Goal: Task Accomplishment & Management: Manage account settings

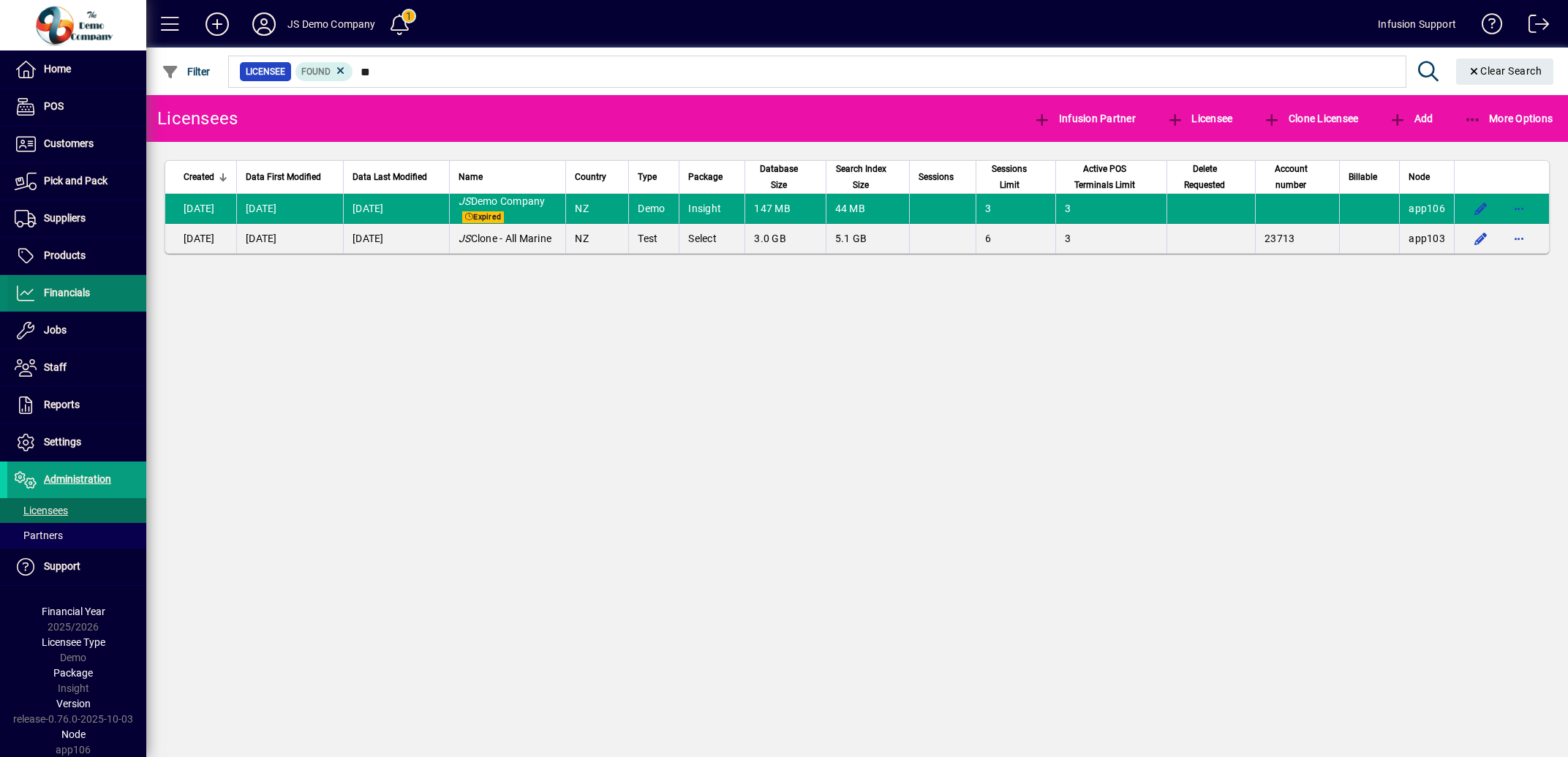
click at [76, 286] on span "Financials" at bounding box center [48, 293] width 83 height 18
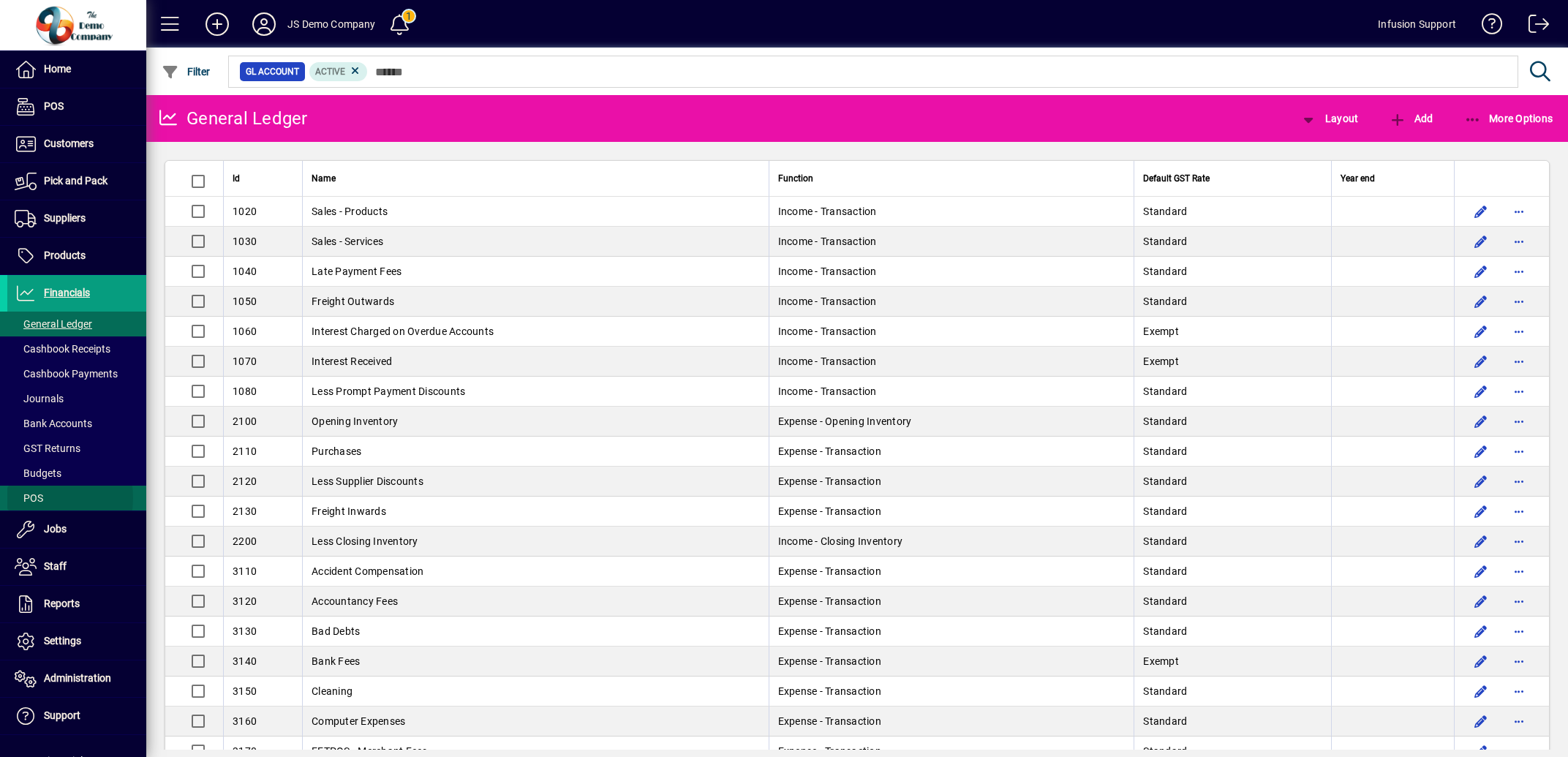
click at [33, 498] on span "POS" at bounding box center [29, 498] width 29 height 12
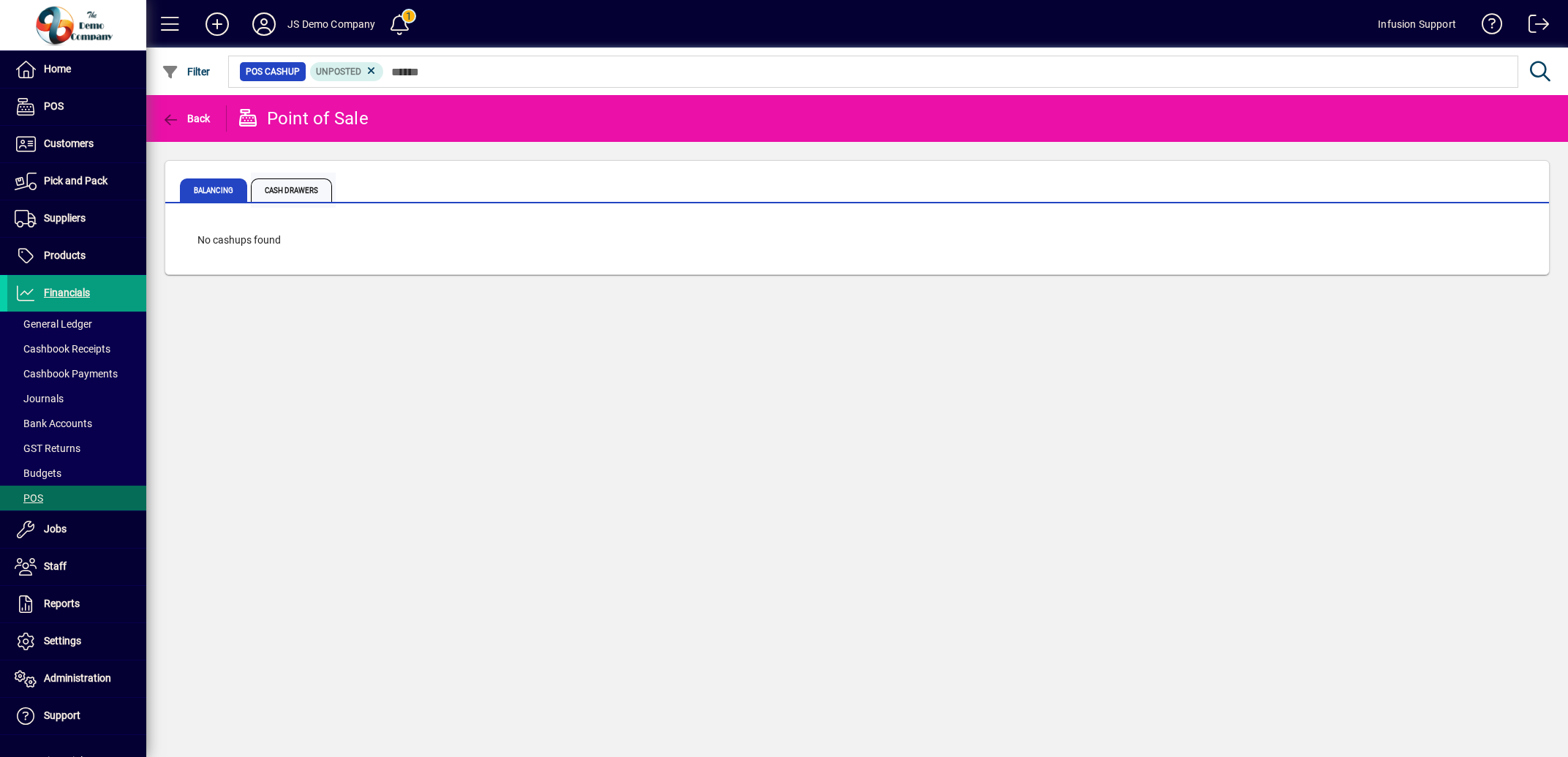
click at [299, 182] on span "Cash Drawers" at bounding box center [291, 190] width 81 height 23
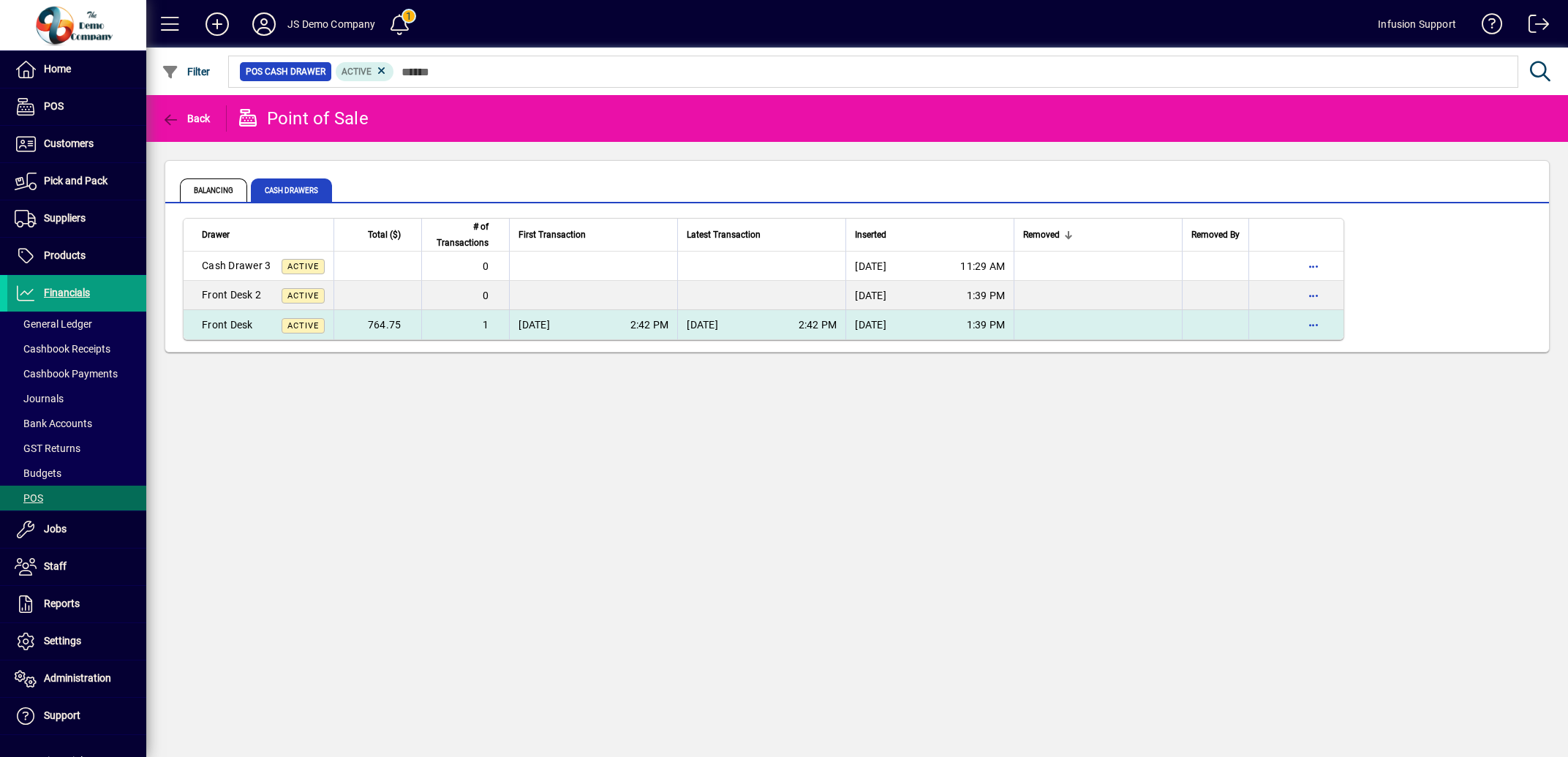
click at [418, 324] on td "764.75" at bounding box center [377, 325] width 87 height 29
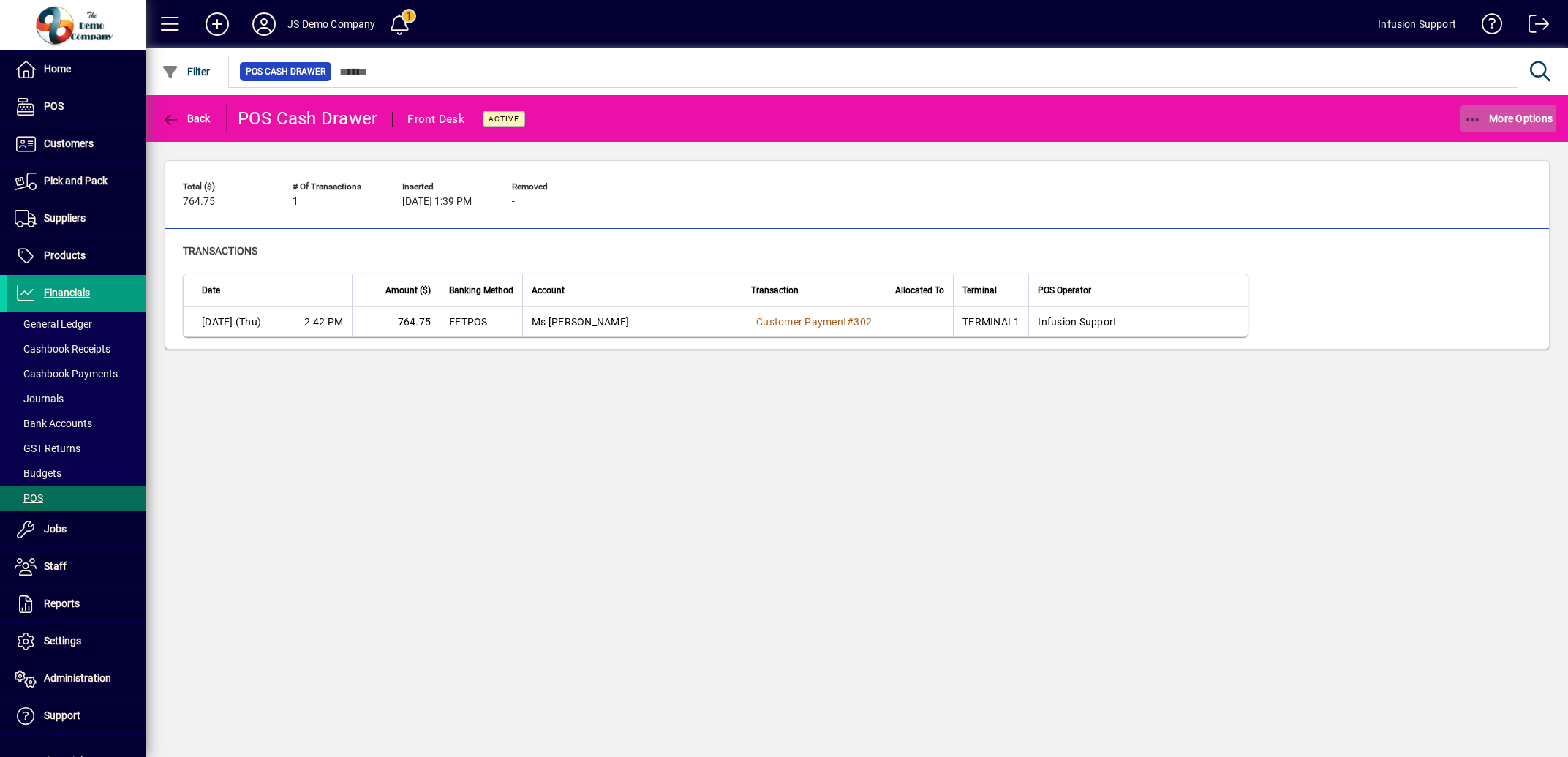
click at [1473, 119] on icon "button" at bounding box center [1474, 119] width 19 height 15
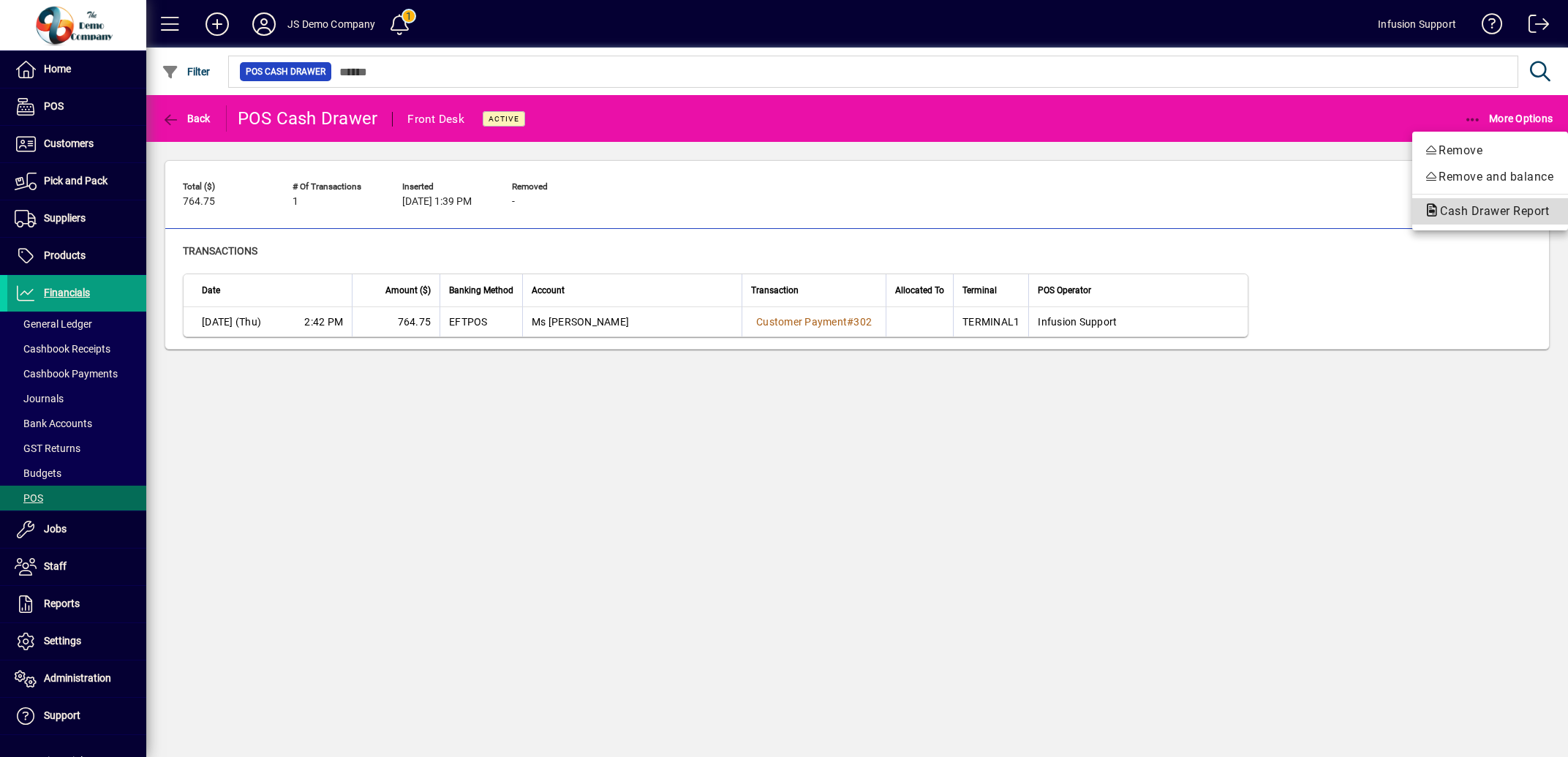
click at [1468, 212] on span "Cash Drawer Report" at bounding box center [1490, 211] width 132 height 14
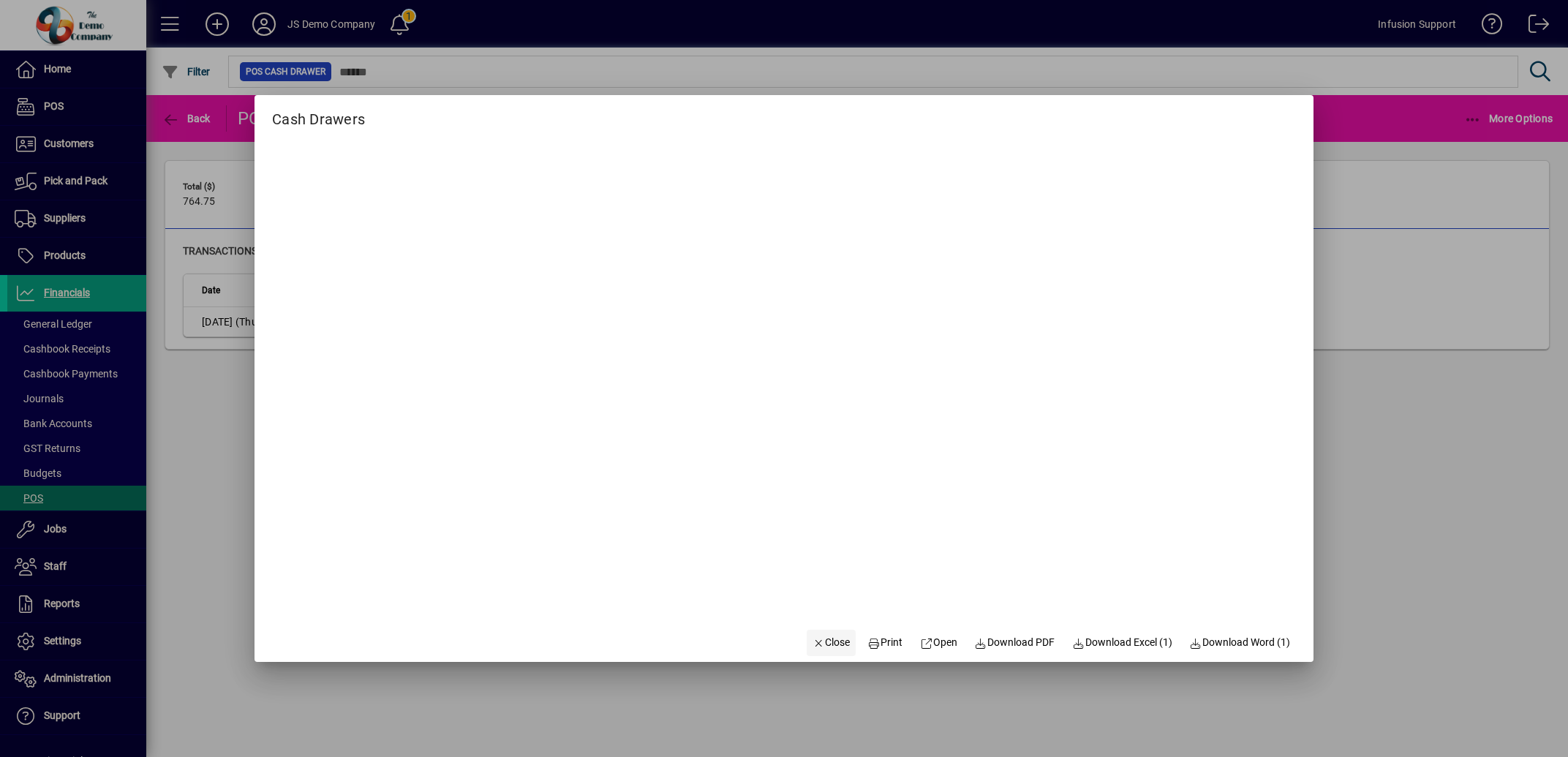
click at [818, 644] on span "Close" at bounding box center [831, 642] width 38 height 15
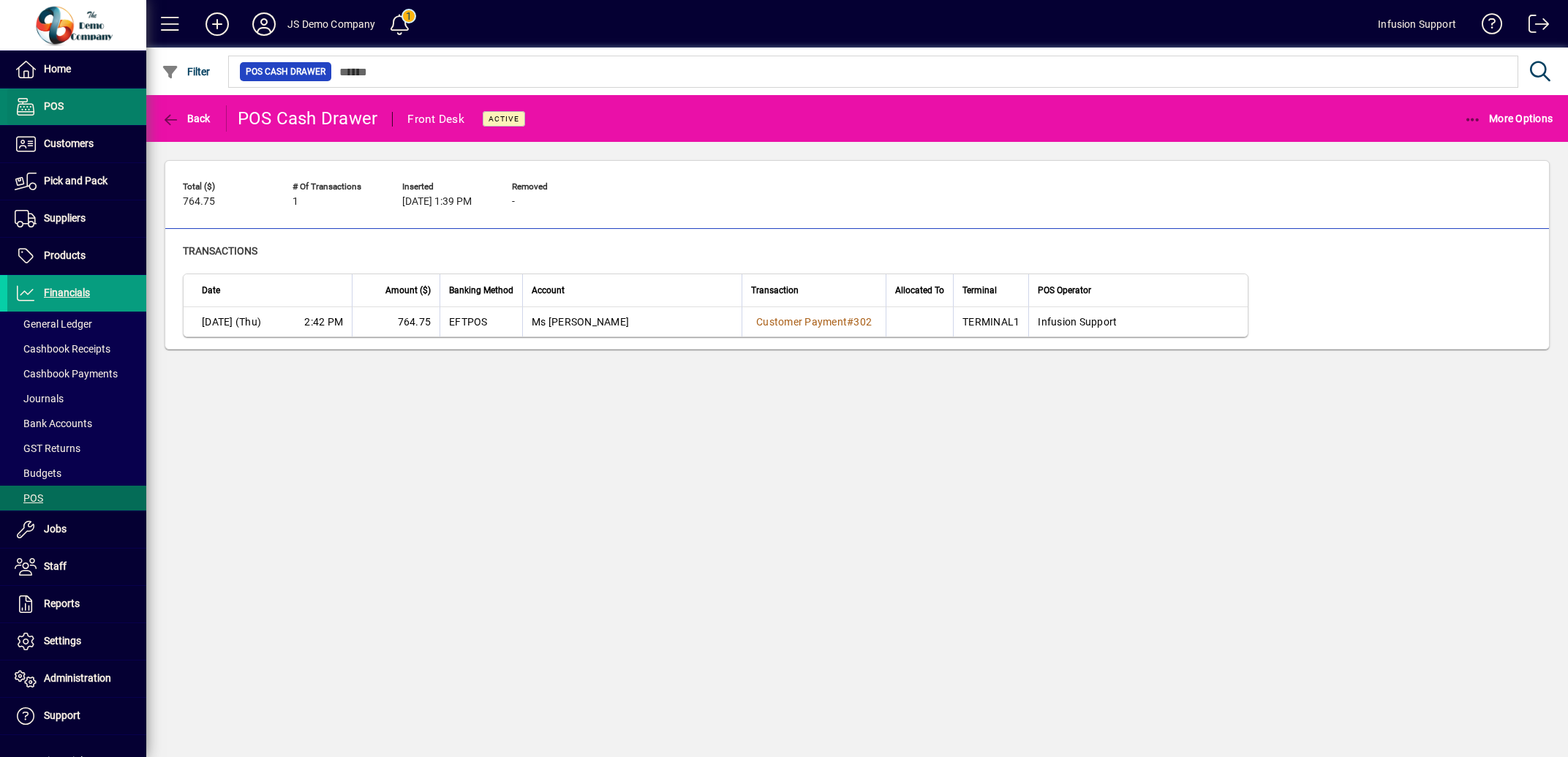
click at [63, 98] on span at bounding box center [76, 106] width 139 height 35
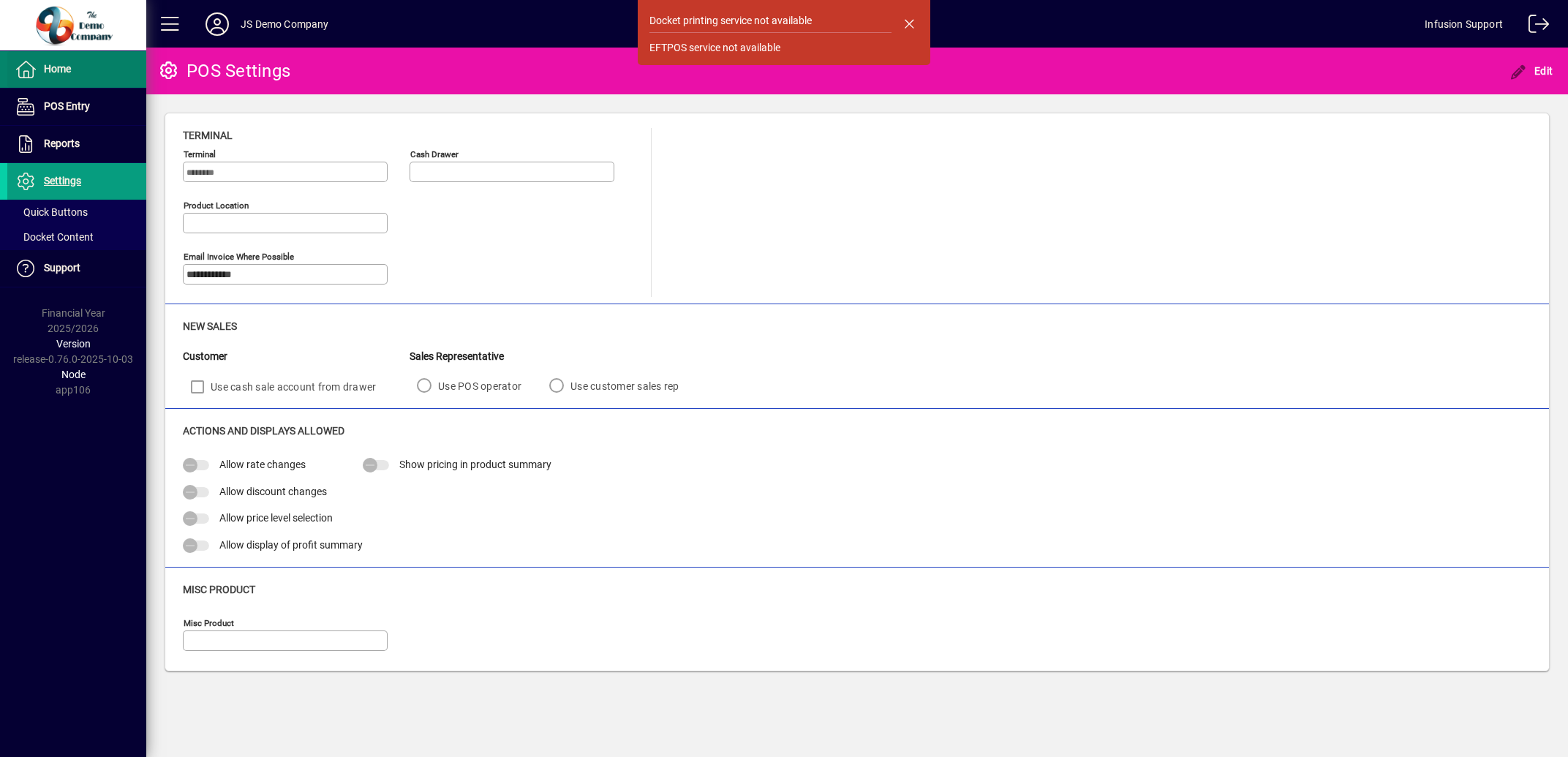
click at [61, 65] on span "Home" at bounding box center [57, 68] width 27 height 12
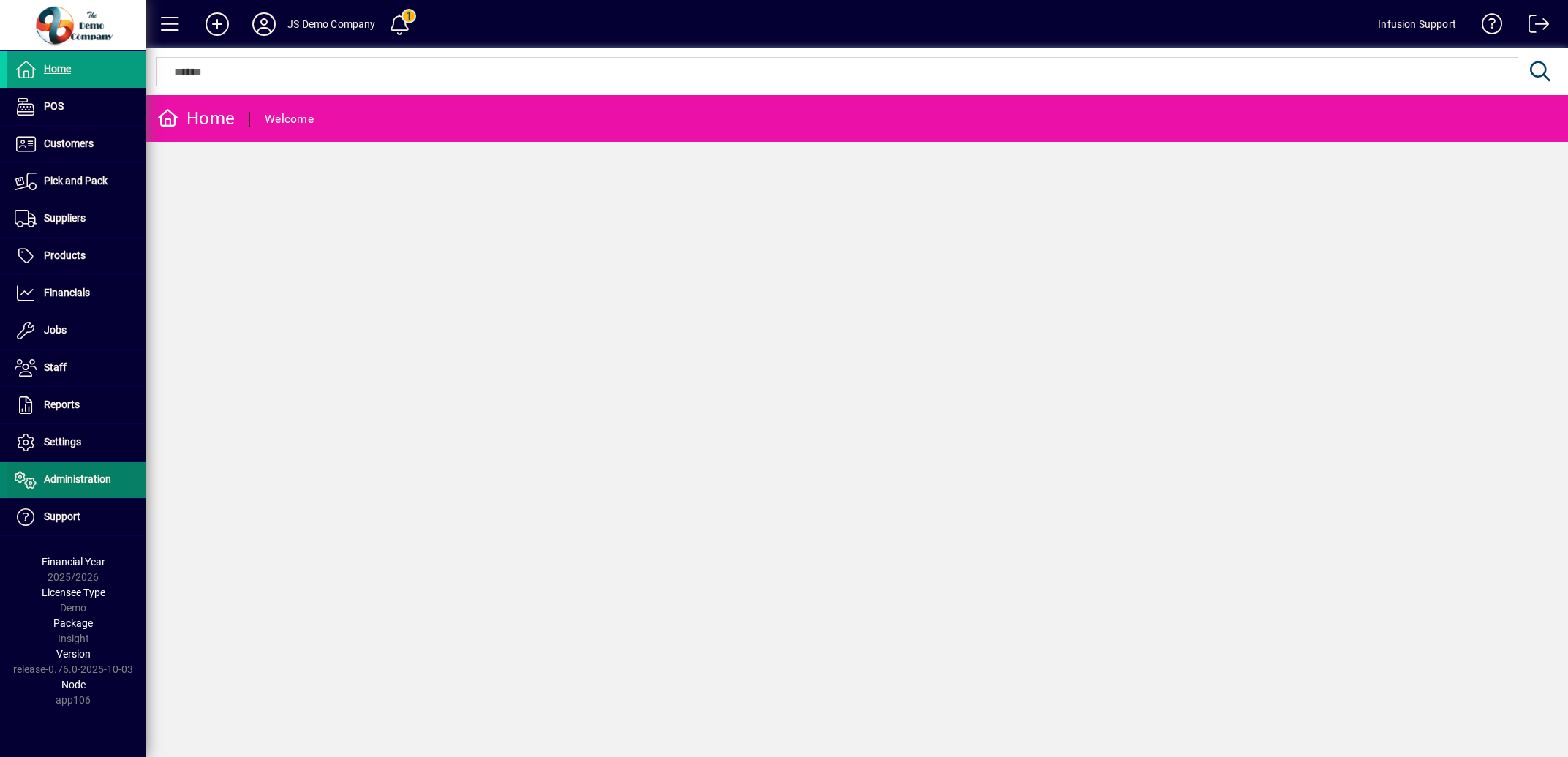
click at [66, 477] on span "Administration" at bounding box center [77, 478] width 67 height 12
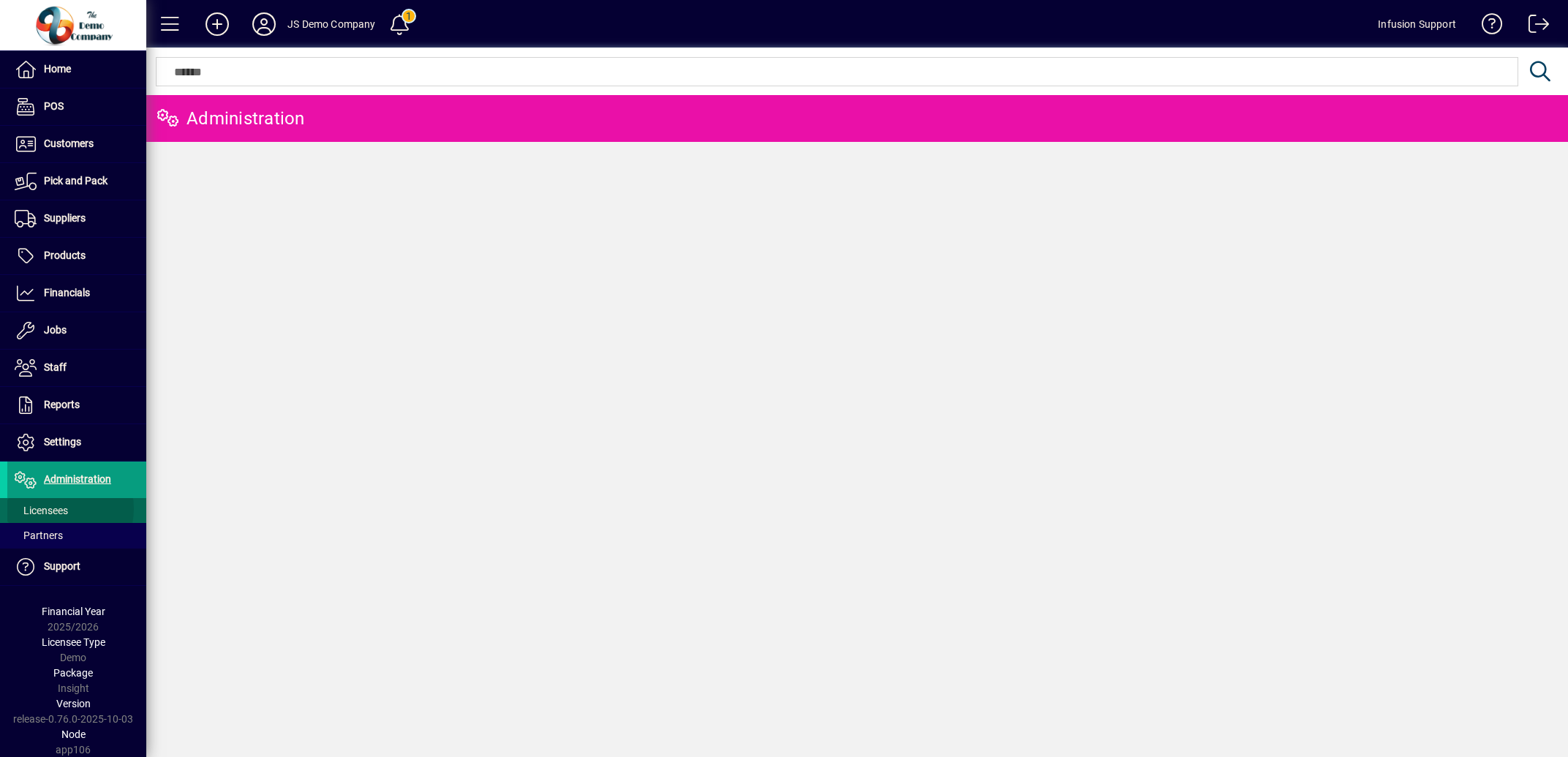
click at [53, 509] on span "Licensees" at bounding box center [41, 510] width 53 height 12
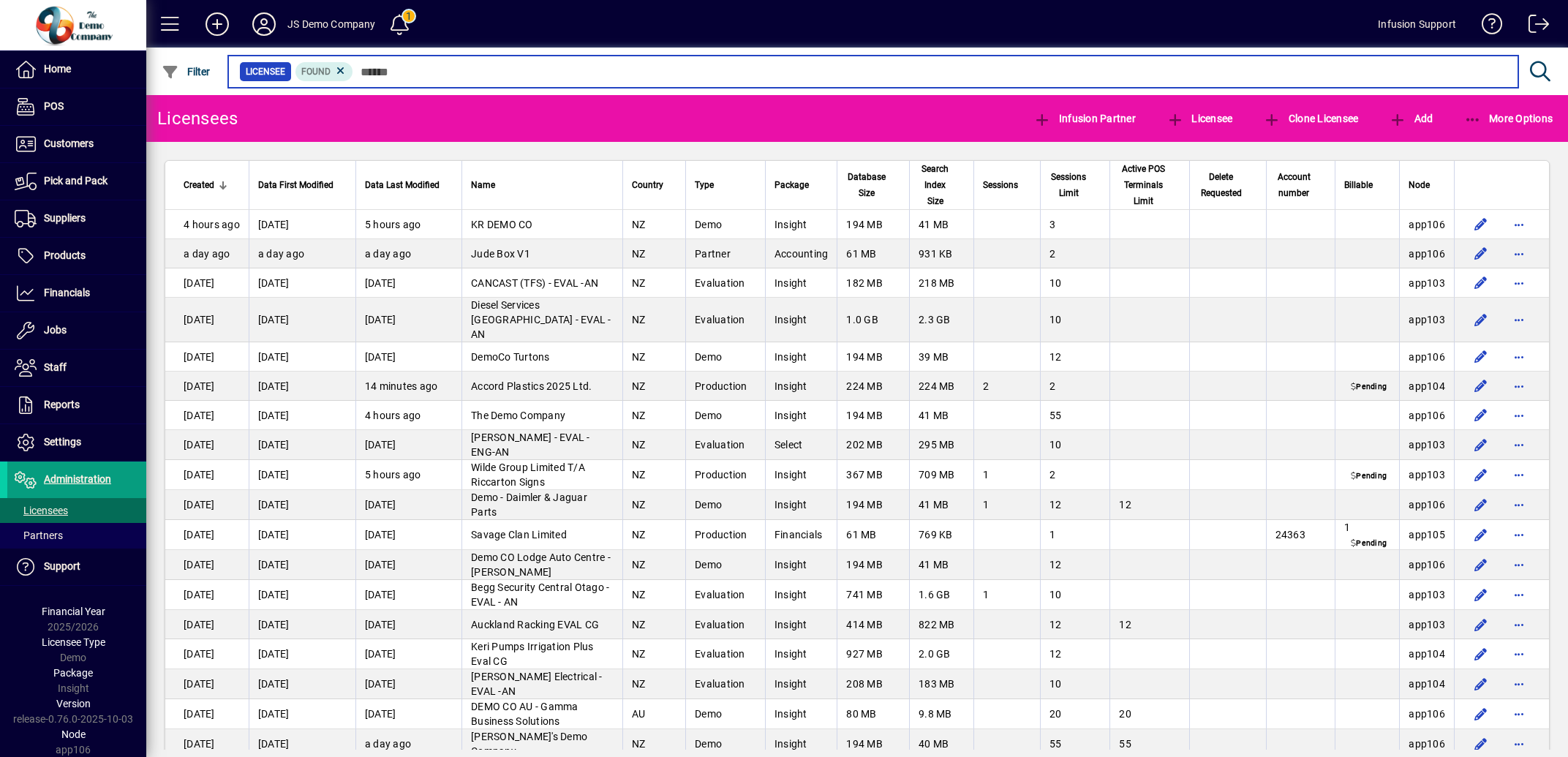
click at [416, 70] on input "text" at bounding box center [930, 71] width 1154 height 20
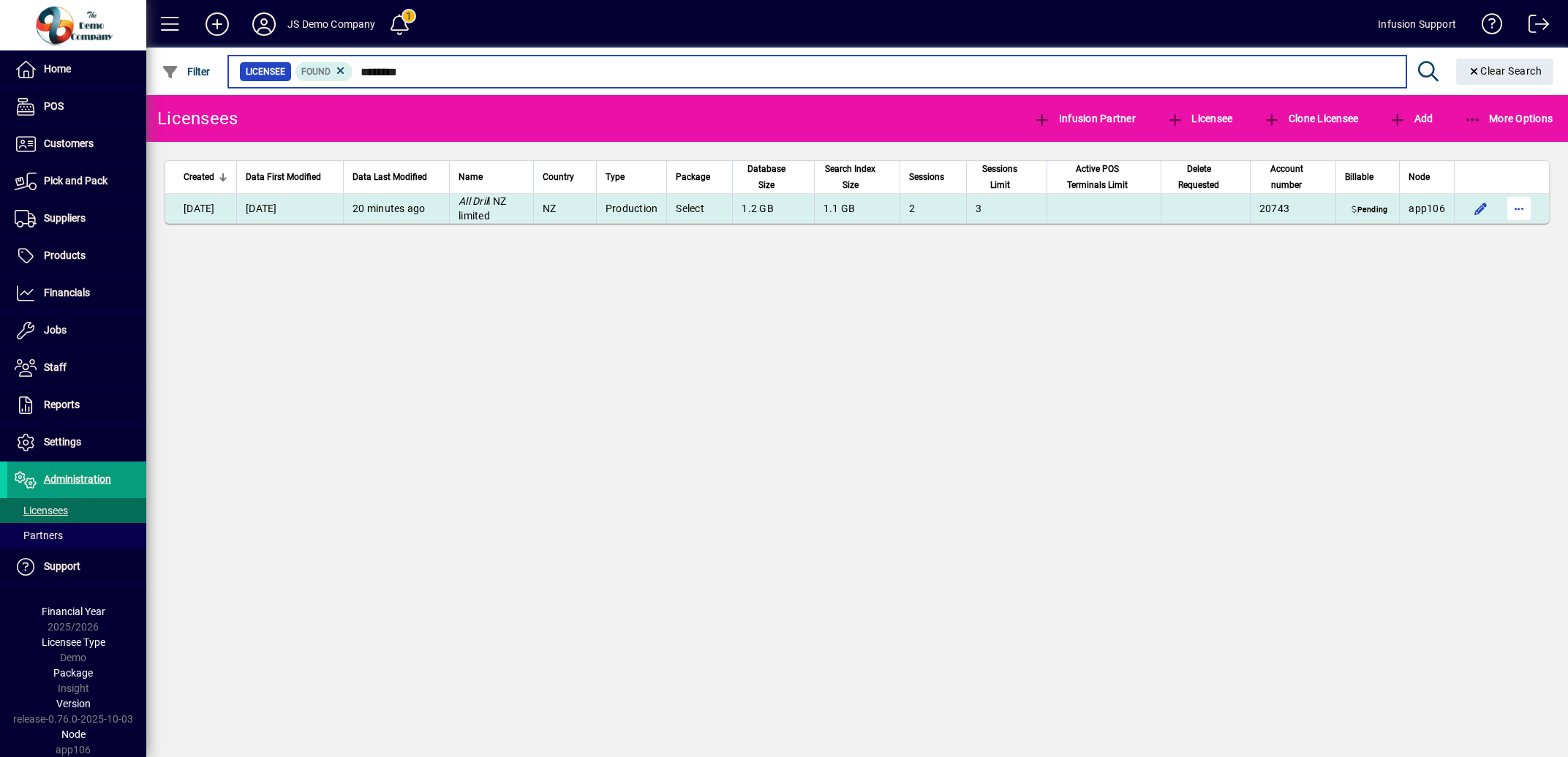
type input "********"
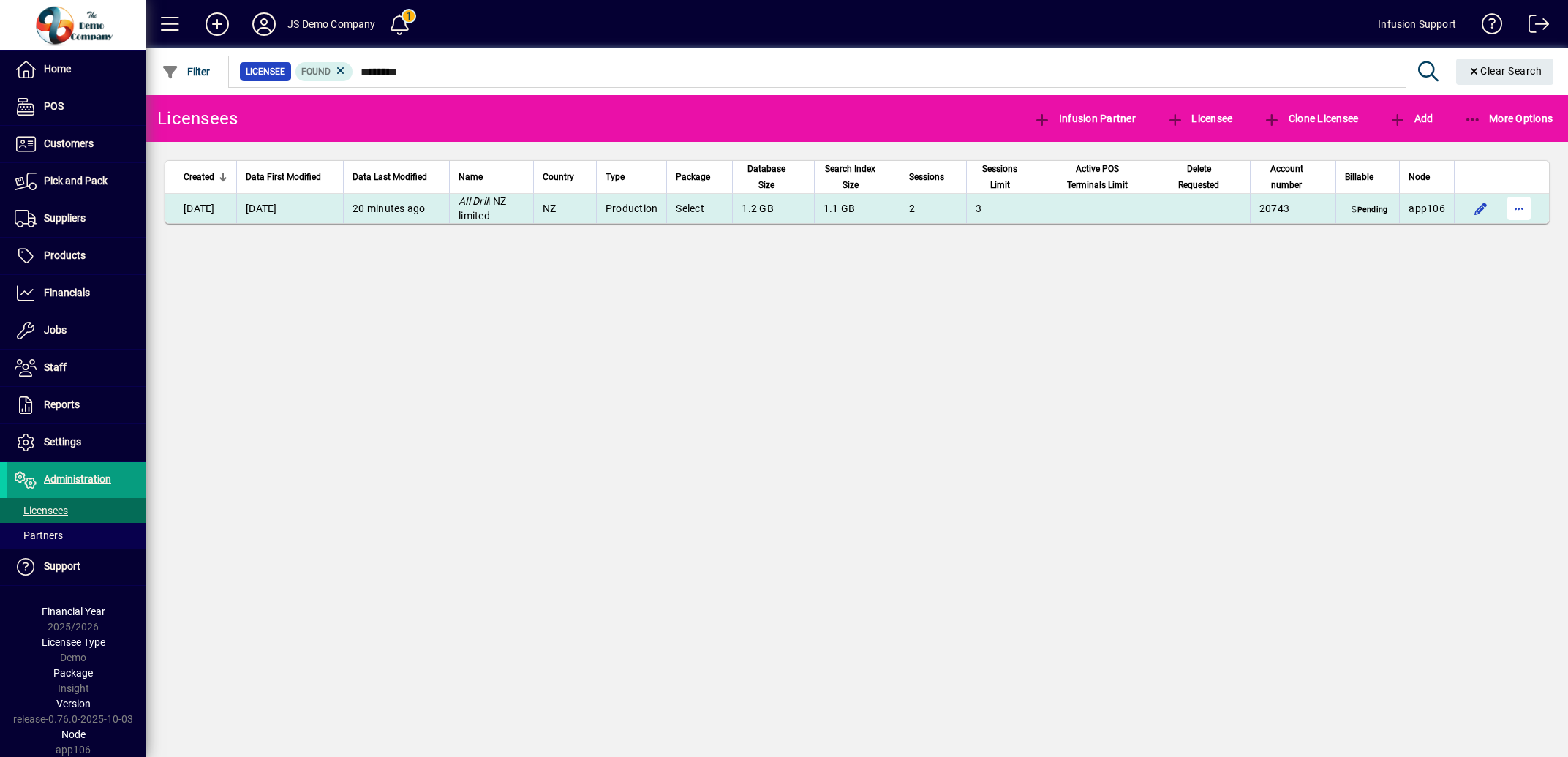
click at [1519, 207] on span "button" at bounding box center [1518, 208] width 35 height 35
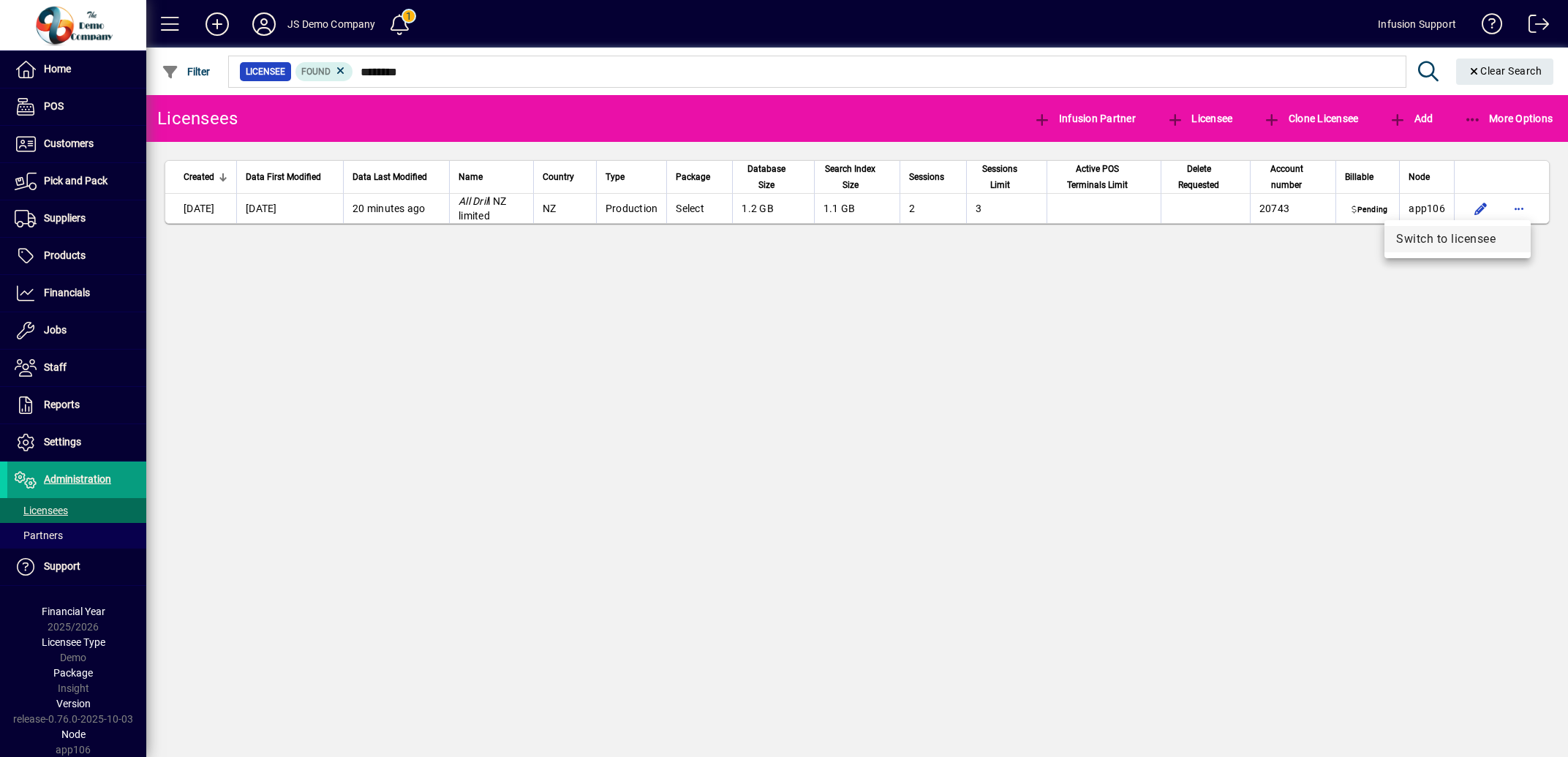
click at [1460, 239] on span "Switch to licensee" at bounding box center [1457, 239] width 123 height 18
